Goal: Check status

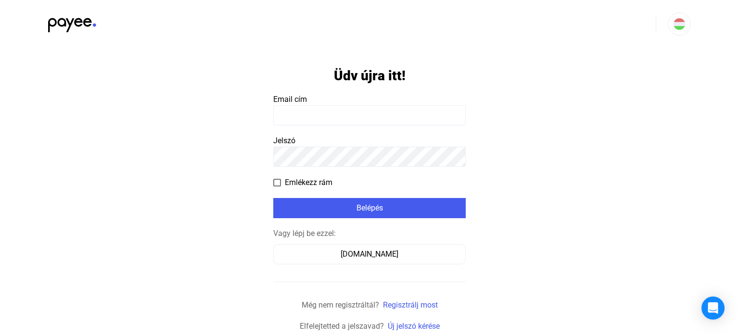
click at [354, 111] on input at bounding box center [369, 115] width 192 height 20
click at [370, 121] on input at bounding box center [369, 115] width 192 height 20
type input "**********"
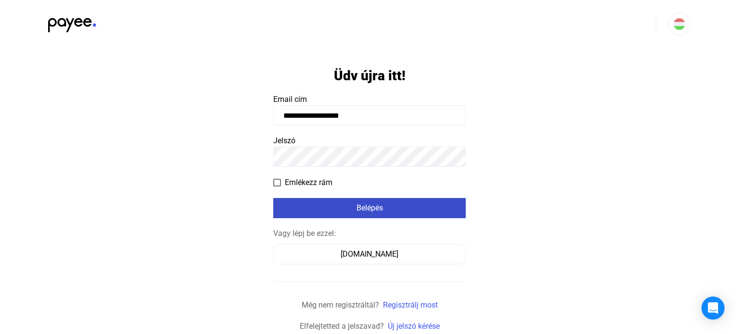
click at [364, 200] on button "Belépés" at bounding box center [369, 208] width 192 height 20
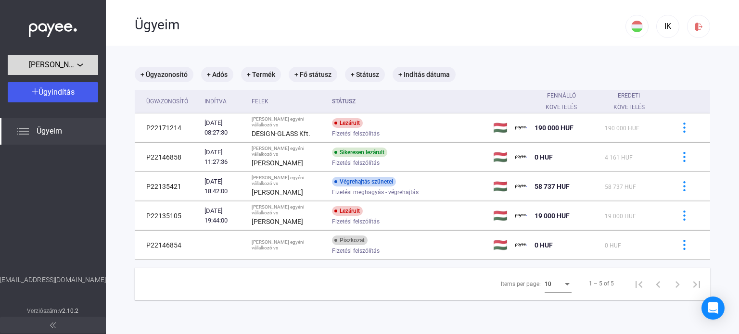
click at [67, 59] on div "[PERSON_NAME] egyéni vállalkozó" at bounding box center [53, 65] width 85 height 12
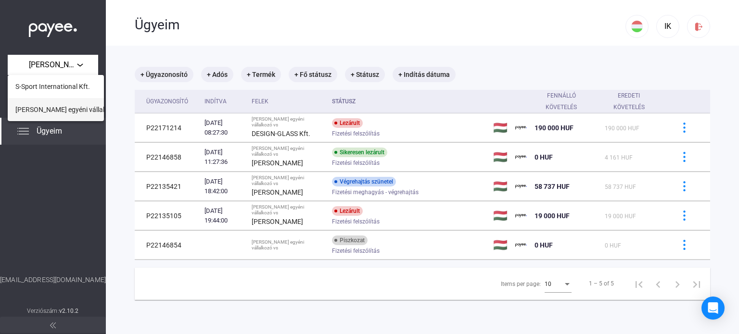
click at [53, 106] on span "[PERSON_NAME] egyéni vállalkozó" at bounding box center [66, 110] width 103 height 12
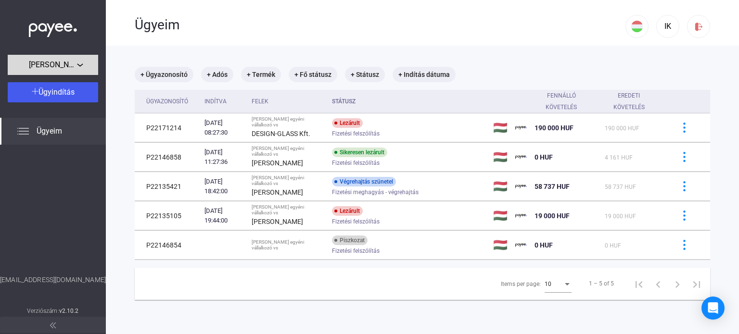
click at [66, 67] on span "[PERSON_NAME] egyéni vállalkozó" at bounding box center [53, 65] width 48 height 12
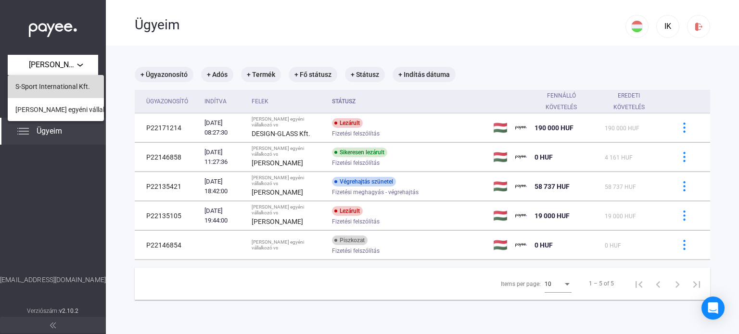
click at [58, 88] on span "S-Sport International Kft." at bounding box center [52, 87] width 75 height 12
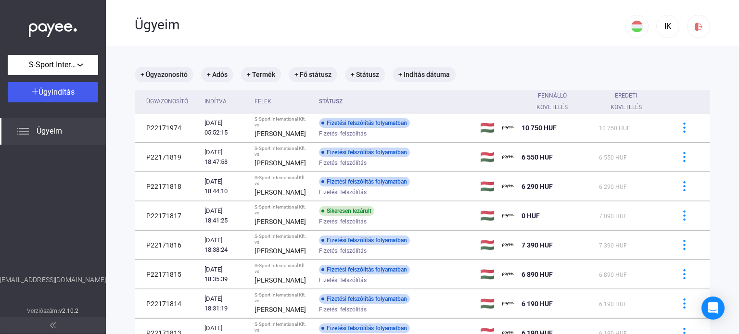
click at [497, 84] on div "+ Ügyazonosító + Adós + Termék + Fő státusz + Státusz + Indítás dátuma Ügyazono…" at bounding box center [422, 257] width 575 height 380
click at [158, 73] on mat-chip "+ Ügyazonosító" at bounding box center [164, 74] width 59 height 15
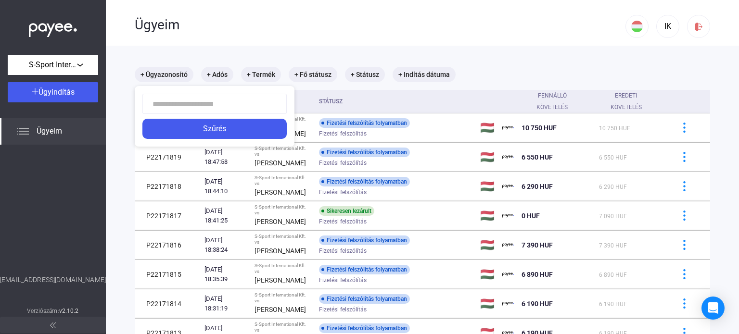
click at [222, 101] on input at bounding box center [214, 104] width 144 height 20
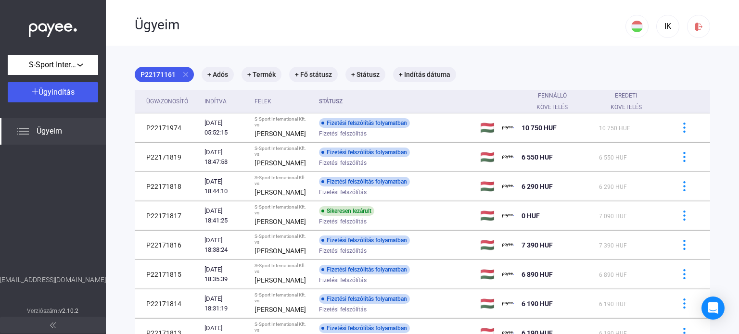
click at [208, 125] on div "P22171161 close + Adós + Termék + Fő státusz + Státusz + Indítás dátuma Ügyazon…" at bounding box center [422, 257] width 575 height 380
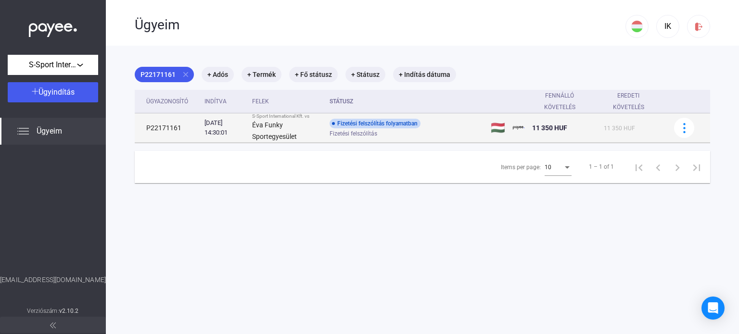
click at [248, 131] on td "[DATE] 14:30:01" at bounding box center [225, 128] width 48 height 29
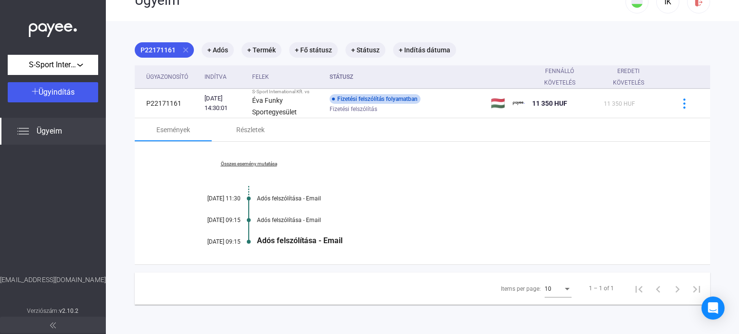
scroll to position [46, 0]
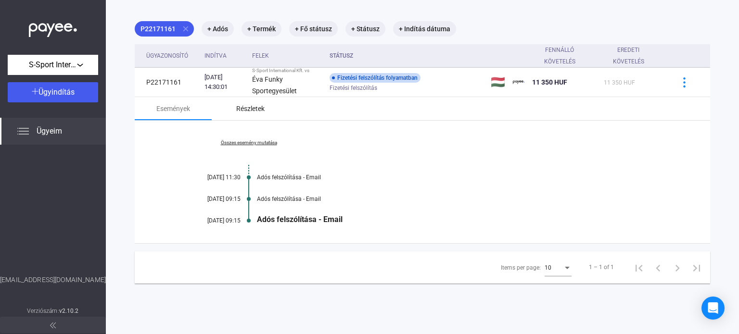
click at [257, 110] on div "Részletek" at bounding box center [250, 109] width 28 height 12
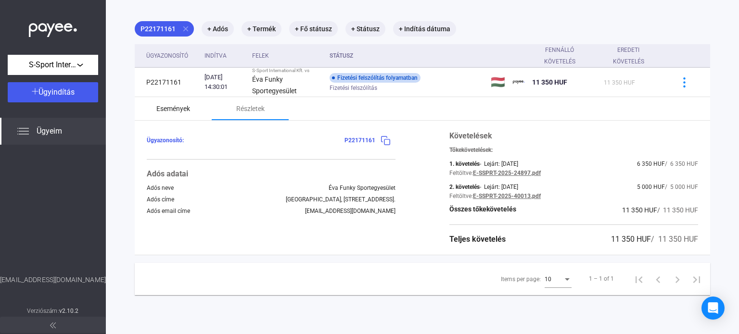
click at [174, 111] on div "Események" at bounding box center [173, 109] width 34 height 12
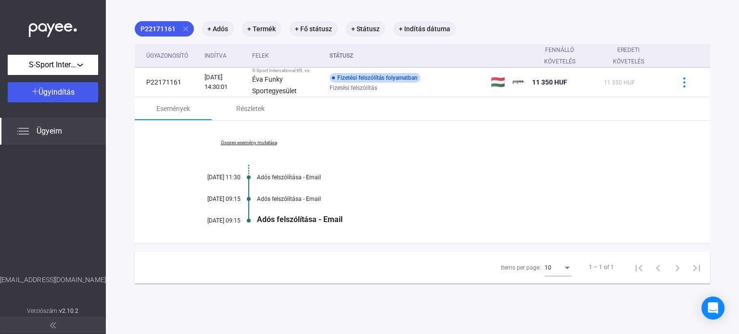
click at [260, 141] on link "Összes esemény mutatása" at bounding box center [249, 143] width 132 height 6
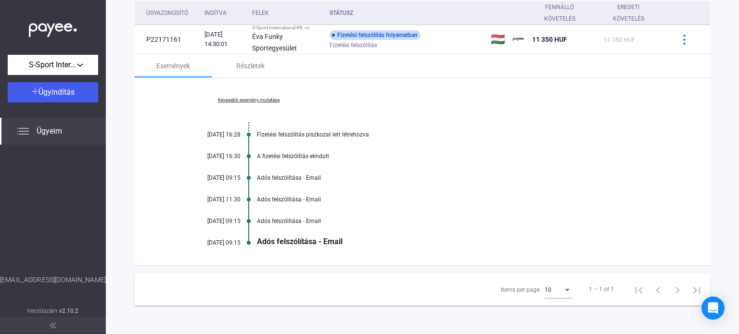
scroll to position [0, 0]
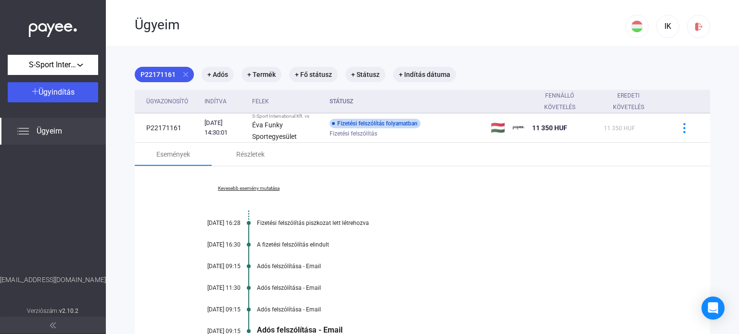
click at [197, 165] on mat-tab-header "Események Részletek" at bounding box center [422, 155] width 575 height 24
click at [248, 162] on div "Részletek" at bounding box center [250, 154] width 77 height 23
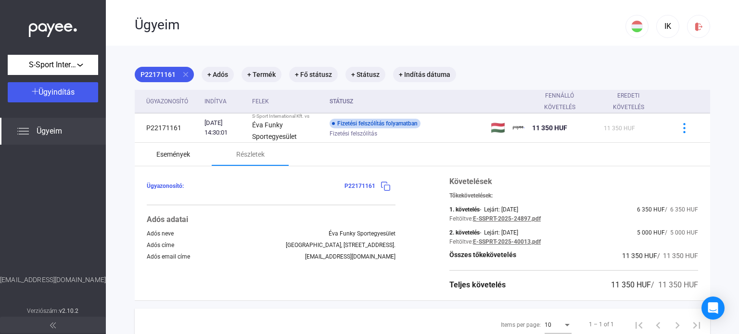
click at [180, 161] on div "Események" at bounding box center [173, 154] width 77 height 23
